Goal: Information Seeking & Learning: Find specific fact

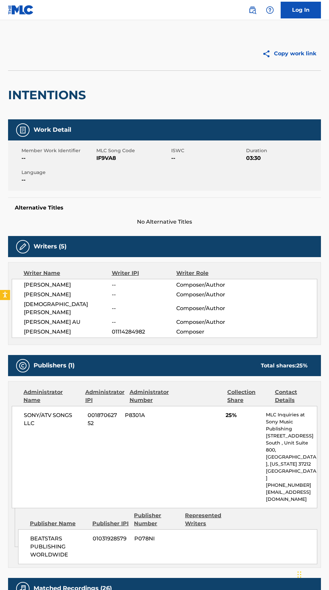
click at [252, 10] on img at bounding box center [252, 10] width 8 height 8
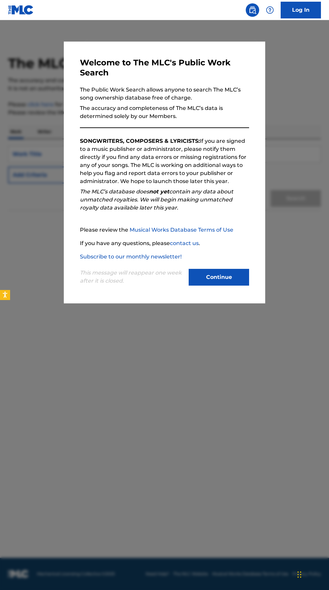
click at [224, 474] on div at bounding box center [164, 315] width 329 height 590
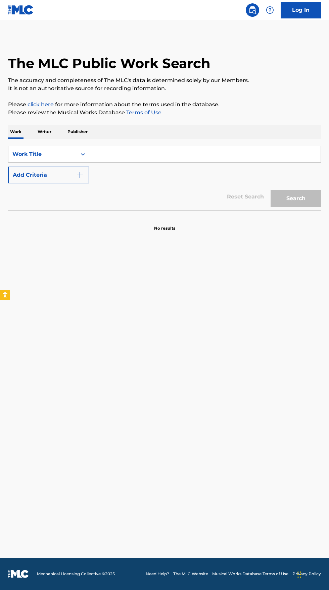
click at [132, 156] on input "Search Form" at bounding box center [204, 154] width 231 height 16
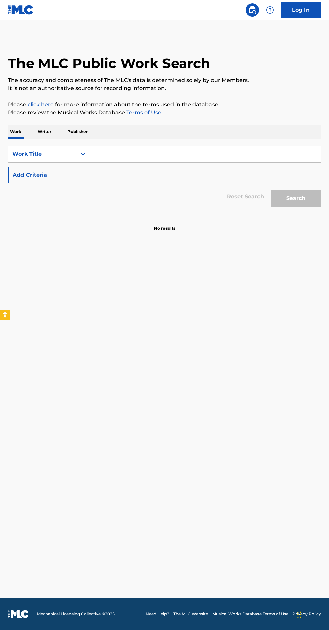
click at [259, 241] on main "The MLC Public Work Search The accuracy and completeness of The MLC's data is d…" at bounding box center [164, 309] width 329 height 578
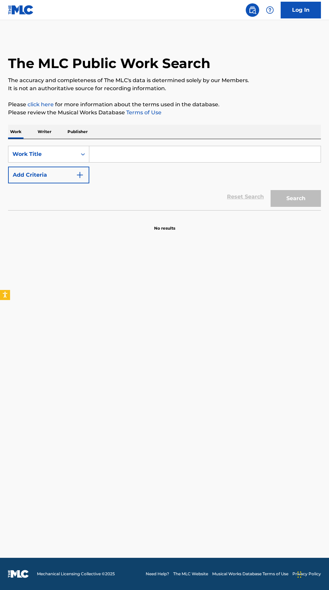
click at [131, 154] on input "Search Form" at bounding box center [204, 154] width 231 height 16
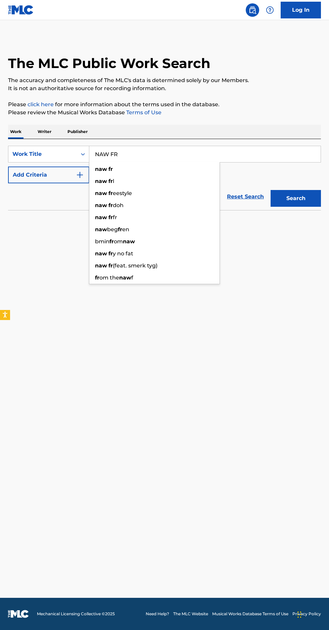
type input "NAW FR"
click at [65, 175] on button "Add Criteria" at bounding box center [48, 175] width 81 height 17
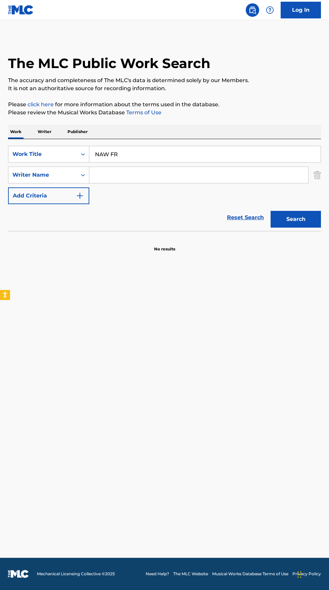
click at [168, 175] on input "Search Form" at bounding box center [198, 175] width 219 height 16
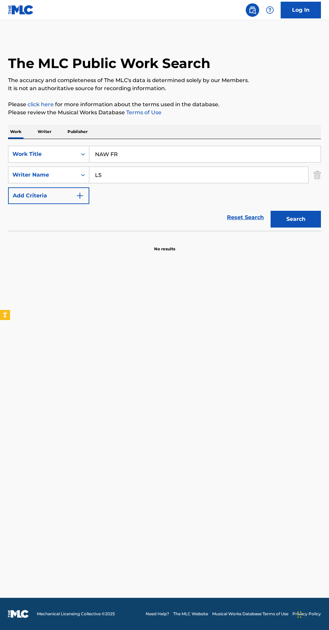
type input "L5"
click at [299, 219] on button "Search" at bounding box center [295, 219] width 50 height 17
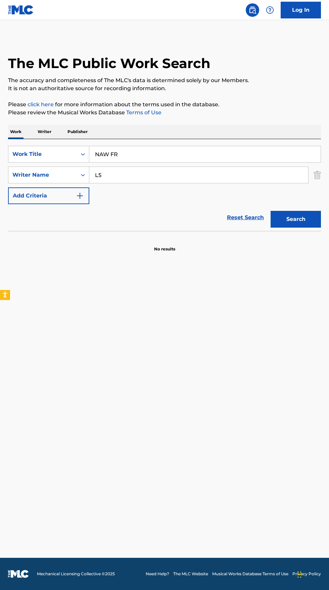
click at [166, 155] on input "NAW FR" at bounding box center [204, 154] width 231 height 16
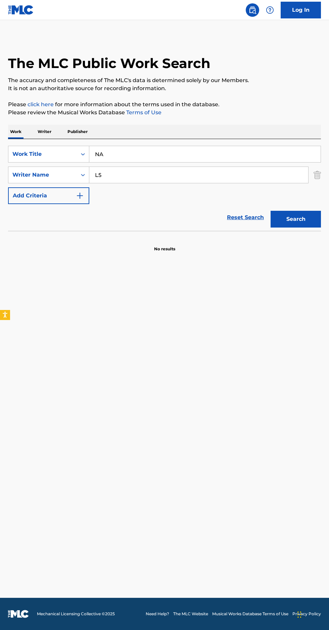
type input "N"
click at [139, 174] on input "L5" at bounding box center [198, 175] width 219 height 16
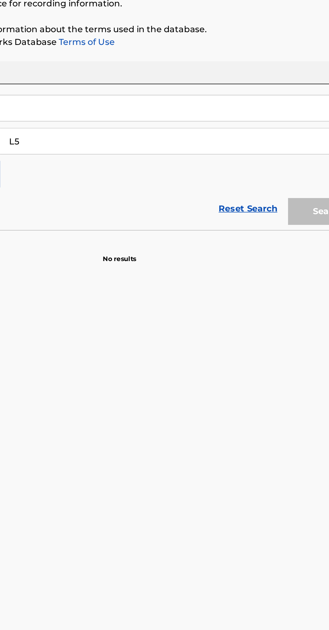
type input "L"
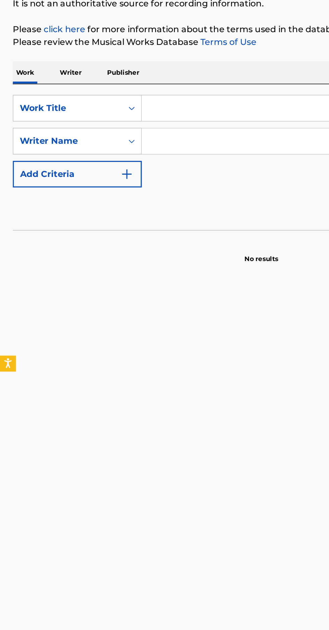
click at [144, 155] on input "Search Form" at bounding box center [204, 154] width 231 height 16
type input "[PERSON_NAME]"
click at [132, 173] on input "Search Form" at bounding box center [198, 175] width 219 height 16
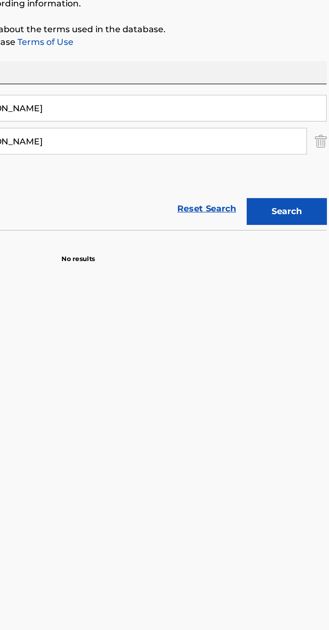
type input "[PERSON_NAME]"
click at [298, 216] on button "Search" at bounding box center [295, 219] width 50 height 17
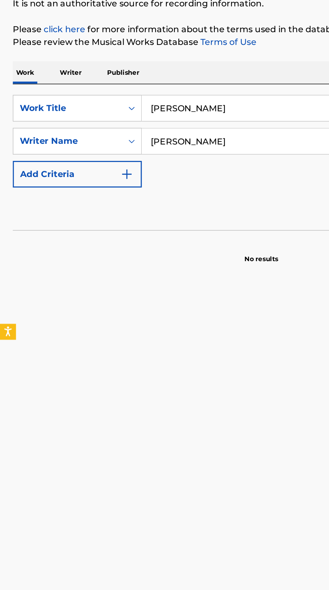
click at [43, 130] on p "Writer" at bounding box center [45, 132] width 18 height 14
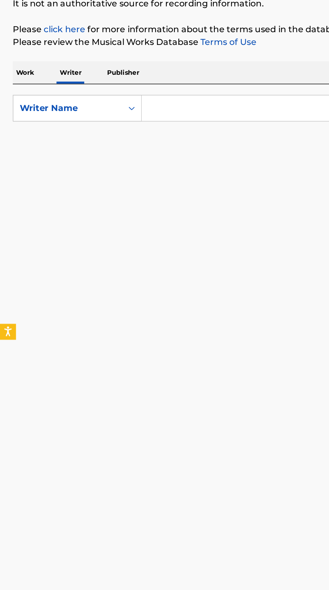
click at [145, 152] on input "Search Form" at bounding box center [204, 154] width 231 height 16
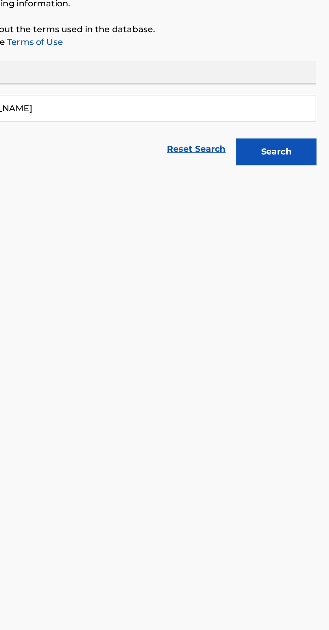
click at [292, 179] on button "Search" at bounding box center [295, 181] width 50 height 17
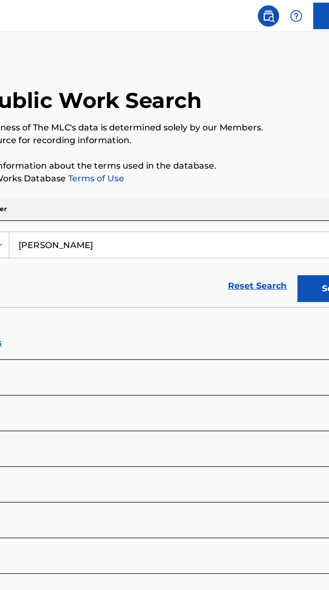
click at [200, 152] on input "[PERSON_NAME]" at bounding box center [204, 154] width 231 height 16
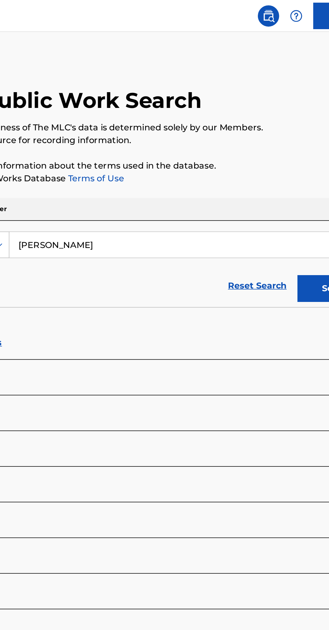
type input "[PERSON_NAME]"
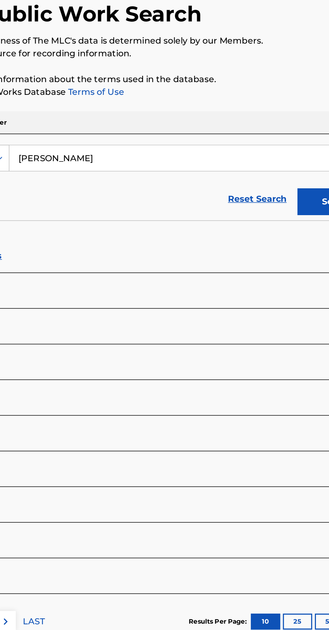
type input "[PERSON_NAME]"
click at [279, 187] on button "Search" at bounding box center [295, 181] width 50 height 17
